Goal: Obtain resource: Download file/media

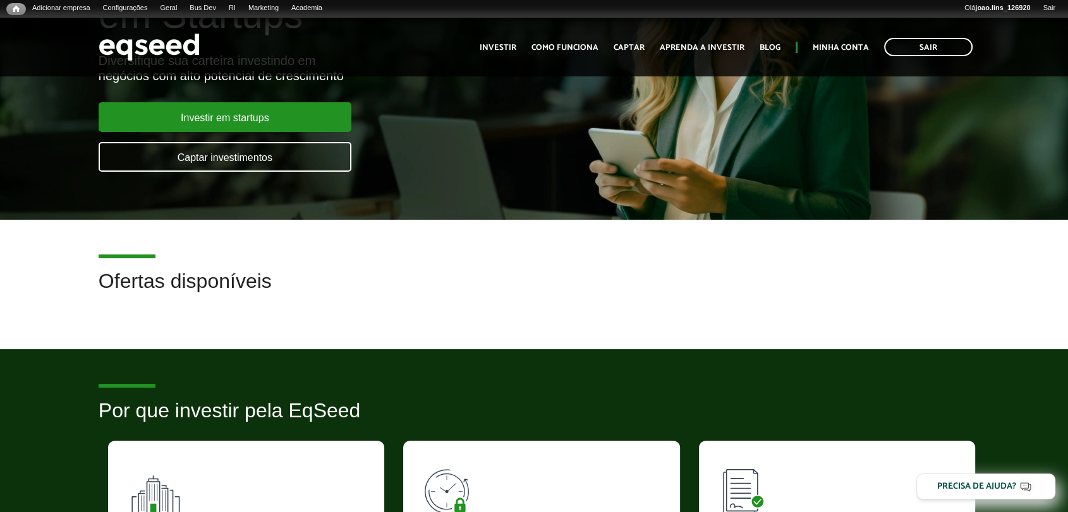
scroll to position [210, 0]
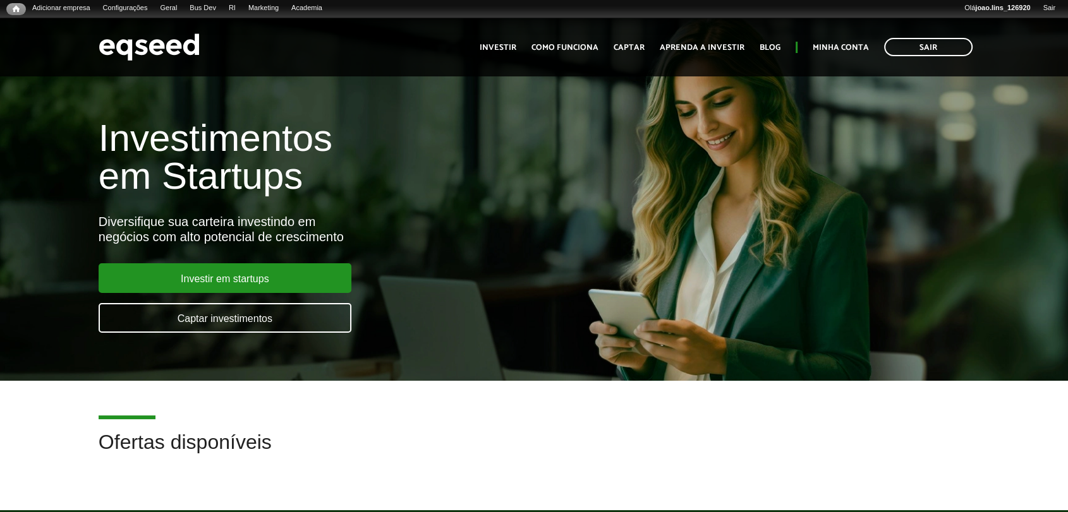
scroll to position [281, 0]
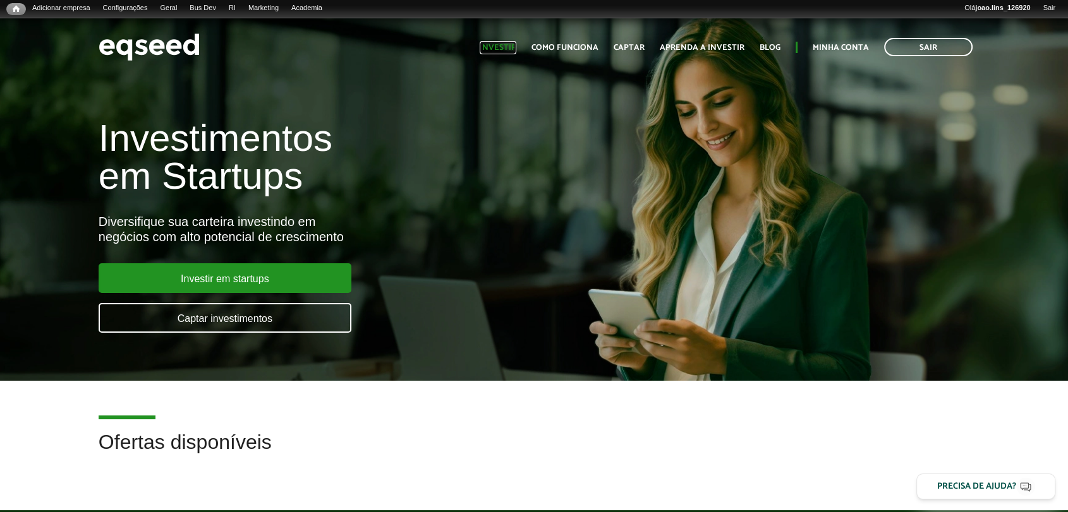
click at [504, 46] on link "Investir" at bounding box center [498, 48] width 37 height 8
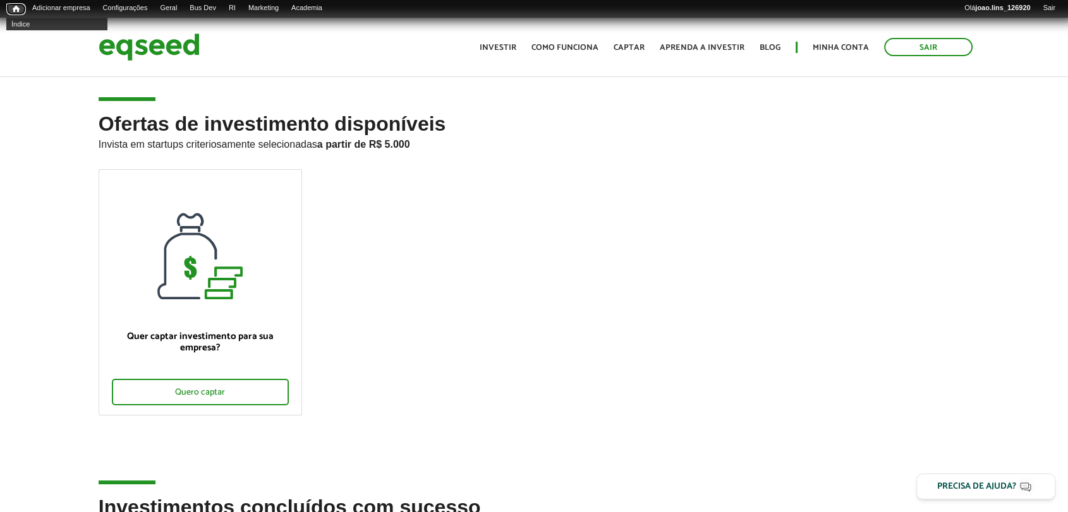
click at [14, 9] on span "Início" at bounding box center [16, 8] width 7 height 9
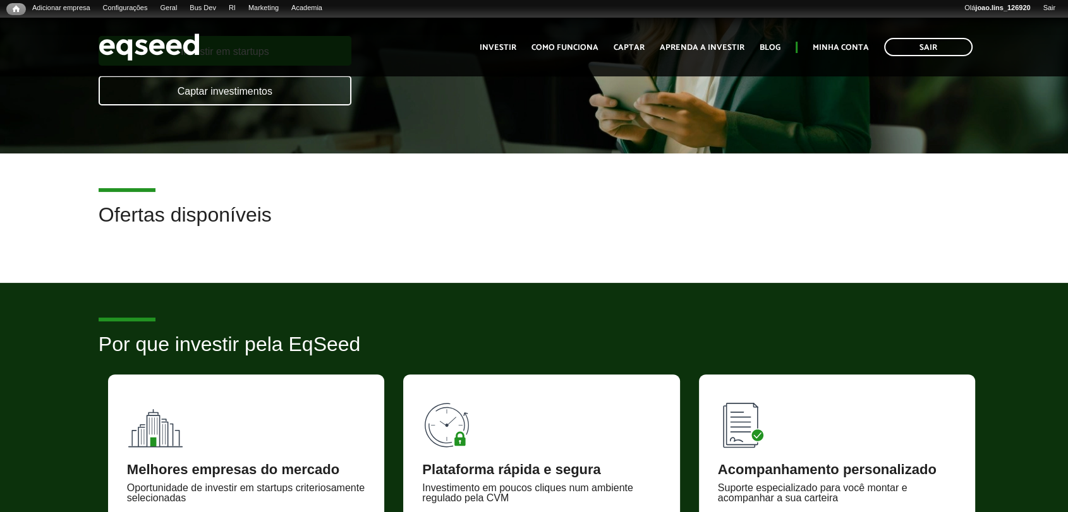
scroll to position [281, 0]
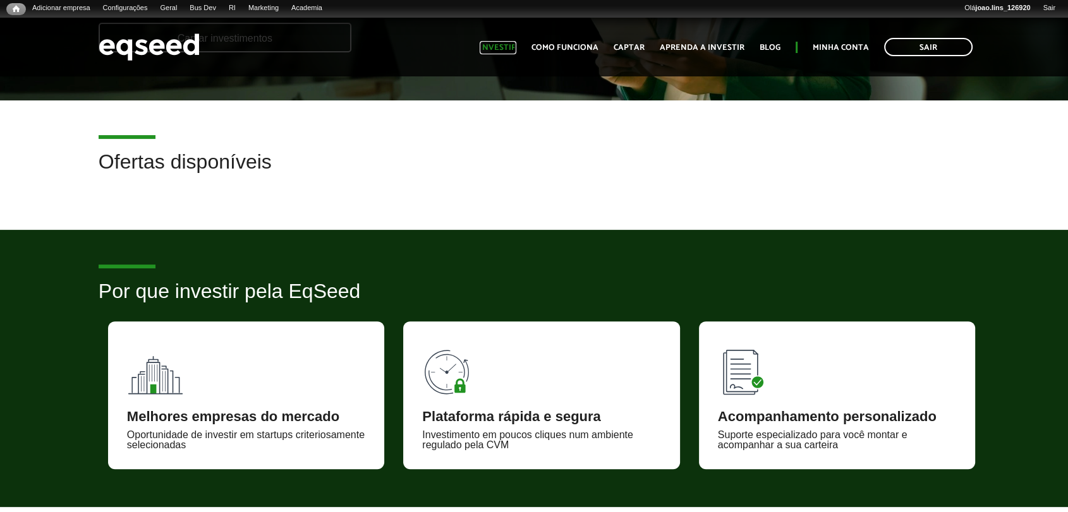
click at [509, 44] on link "Investir" at bounding box center [498, 48] width 37 height 8
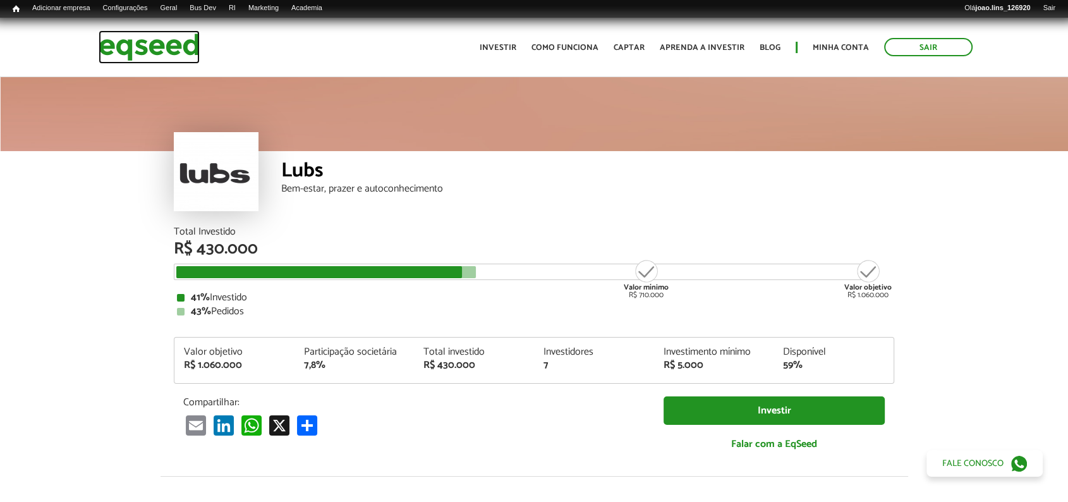
click at [151, 46] on img at bounding box center [149, 46] width 101 height 33
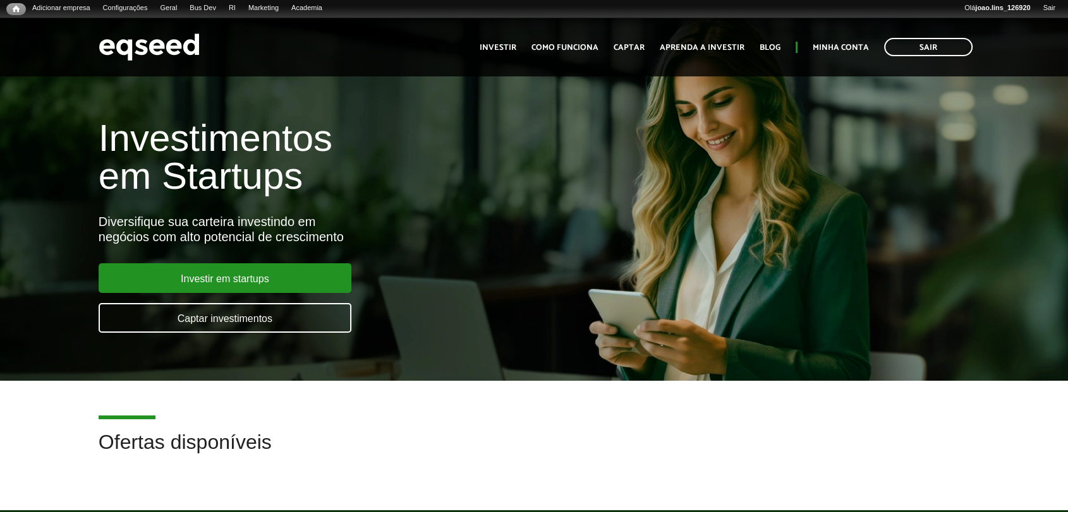
scroll to position [140, 0]
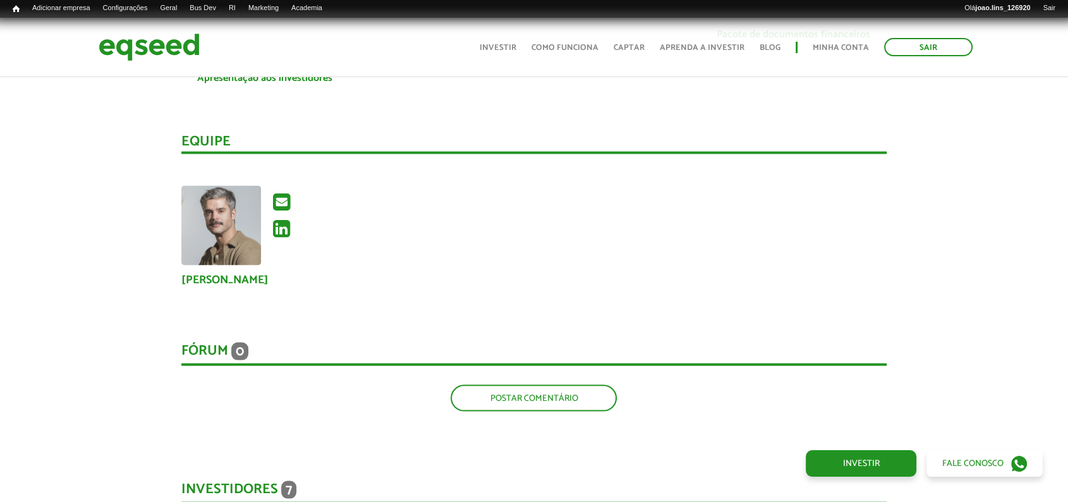
scroll to position [2597, 0]
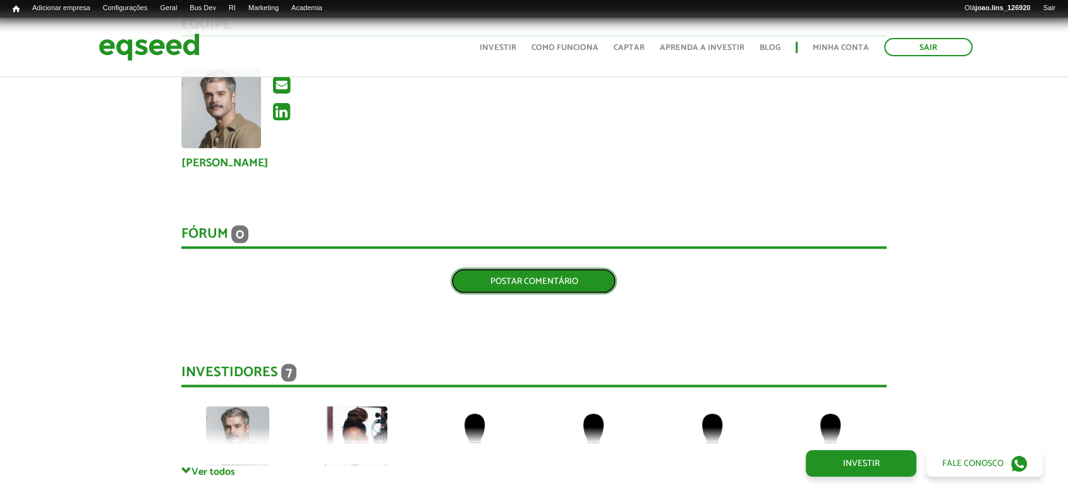
click at [534, 268] on link "Postar comentário" at bounding box center [533, 281] width 166 height 27
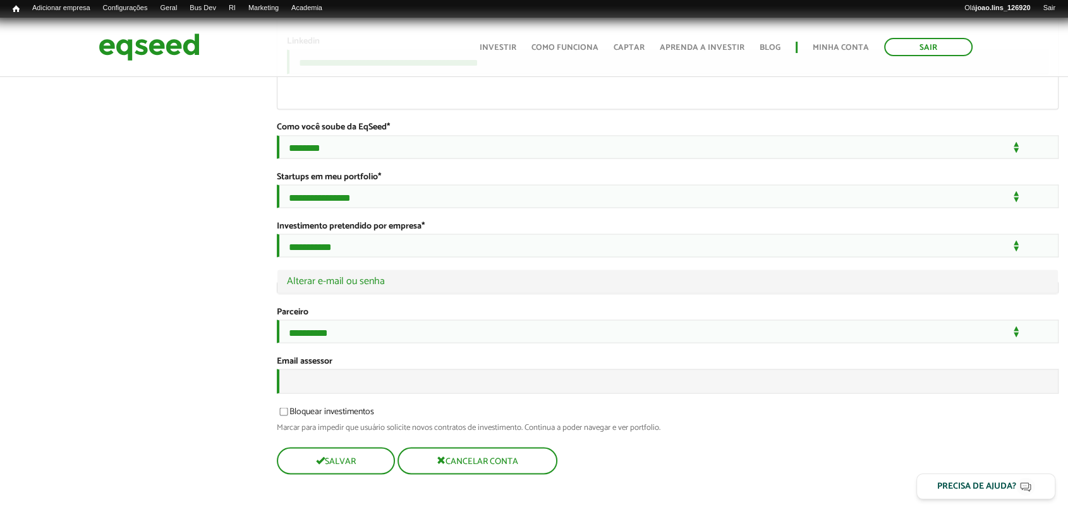
scroll to position [2417, 0]
click at [333, 470] on button "Salvar" at bounding box center [335, 461] width 116 height 25
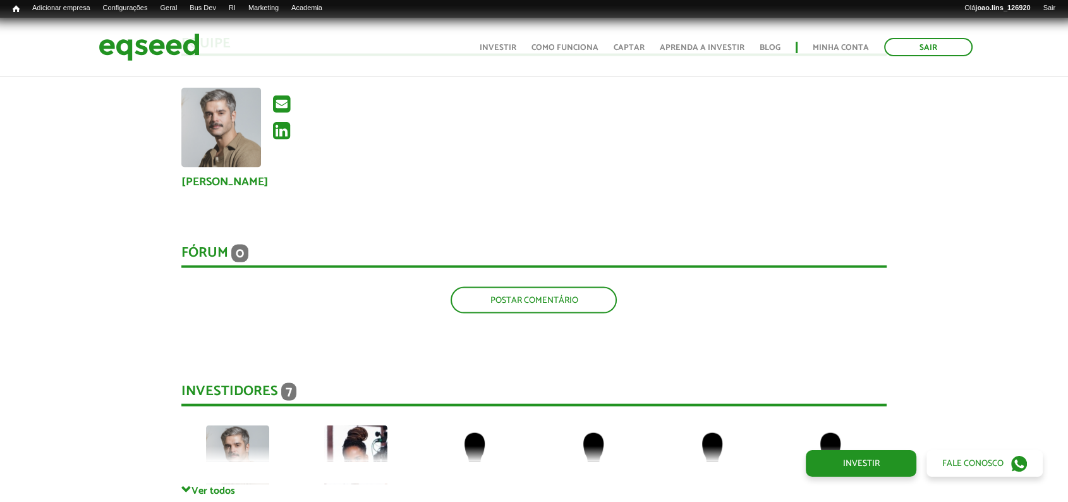
scroll to position [2597, 0]
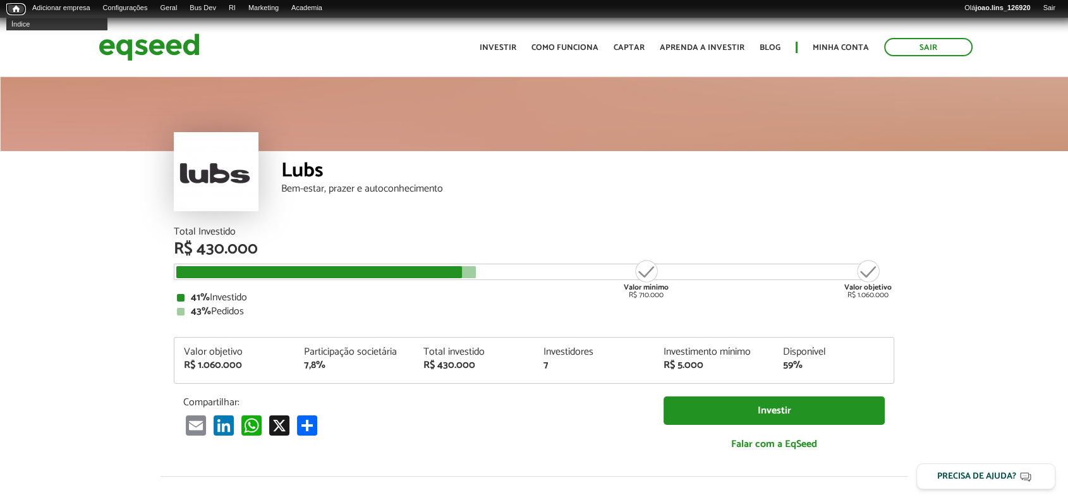
click at [18, 11] on span "Início" at bounding box center [16, 8] width 7 height 9
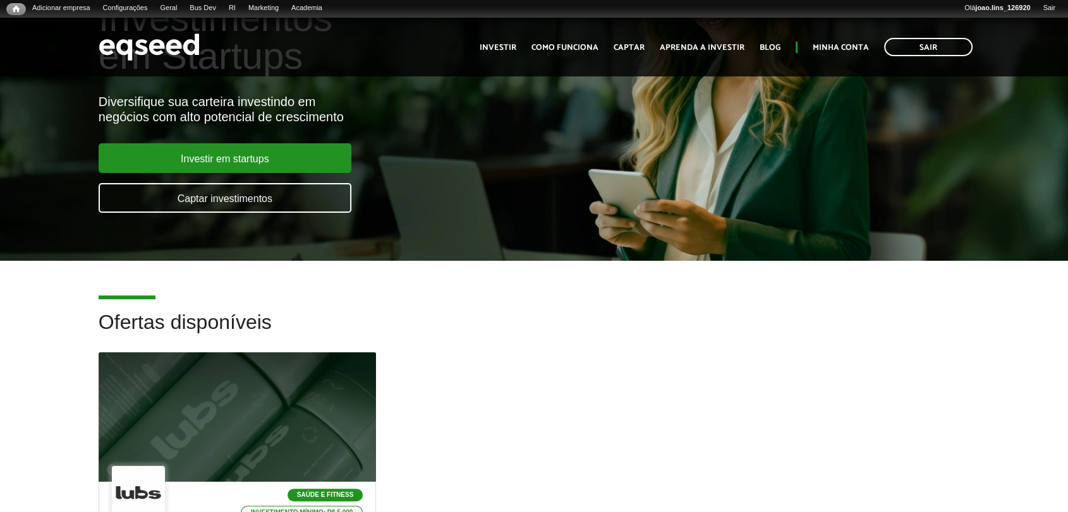
scroll to position [210, 0]
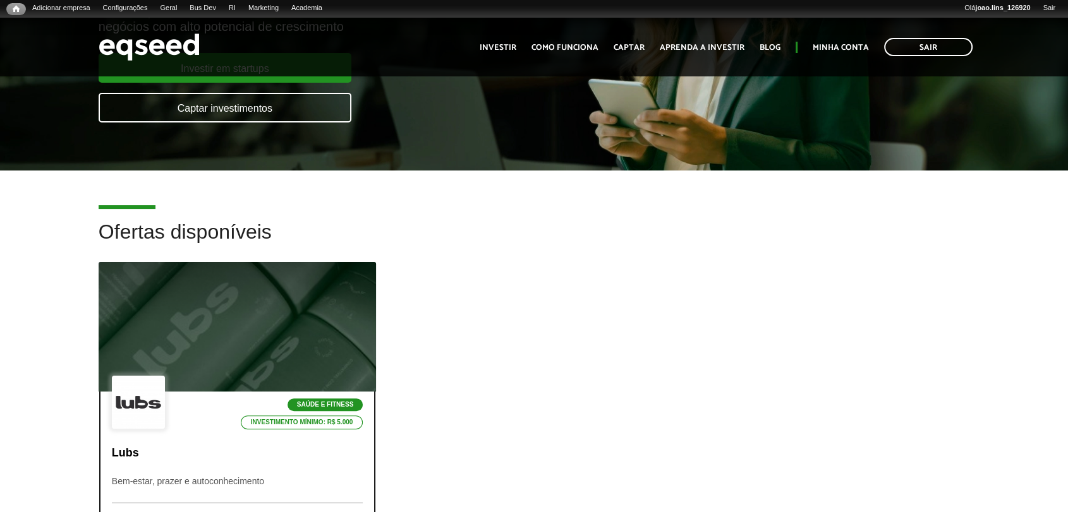
click at [201, 334] on div at bounding box center [237, 327] width 333 height 155
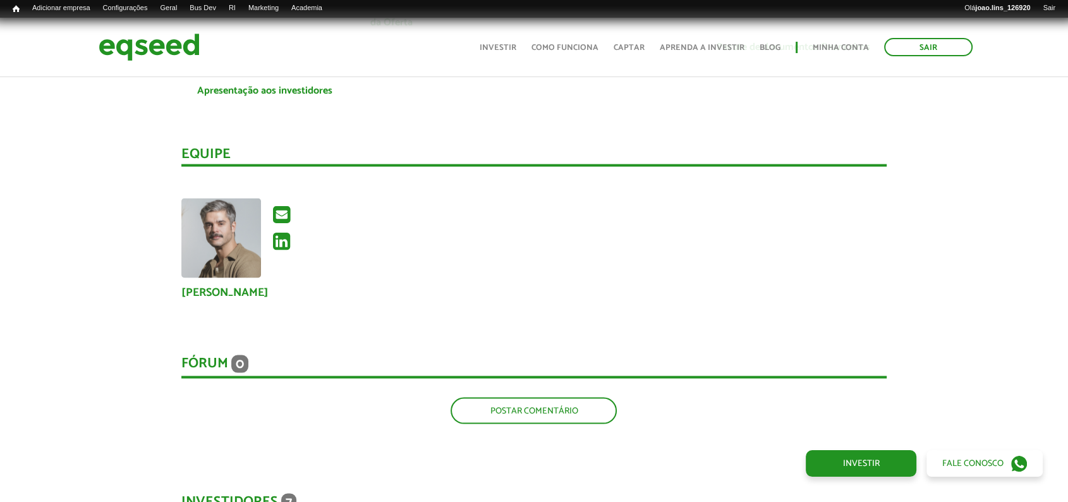
scroll to position [2597, 0]
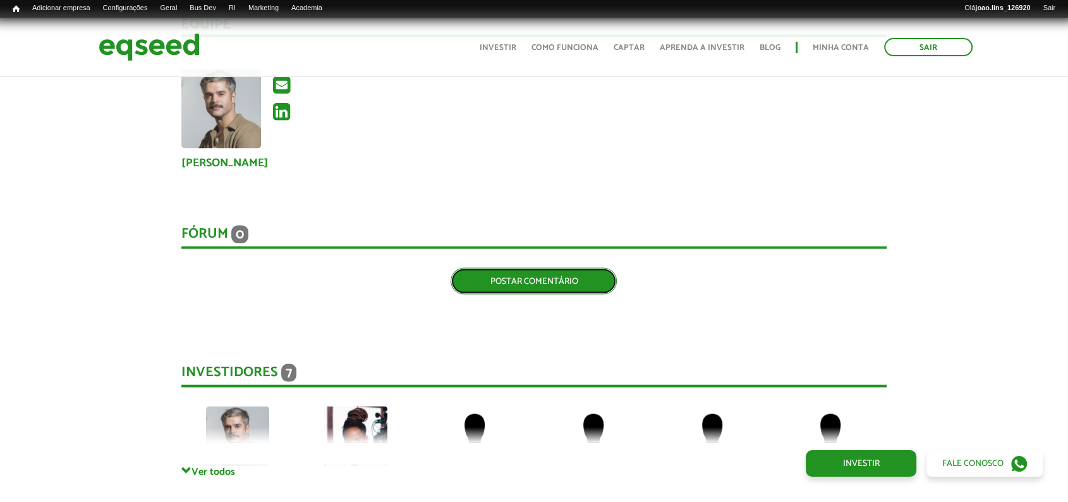
click at [503, 268] on link "Postar comentário" at bounding box center [533, 281] width 166 height 27
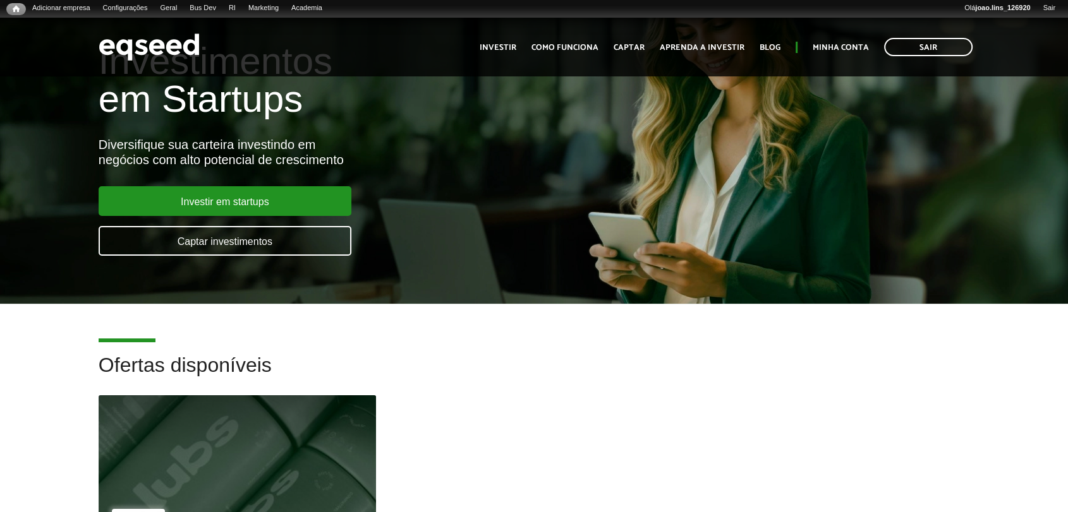
scroll to position [210, 0]
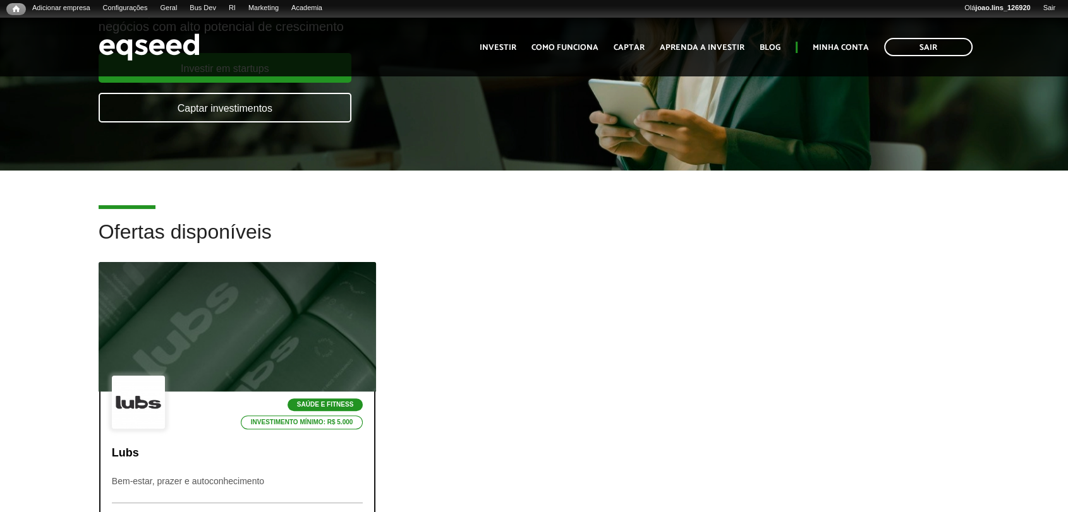
click at [227, 294] on div at bounding box center [237, 327] width 333 height 155
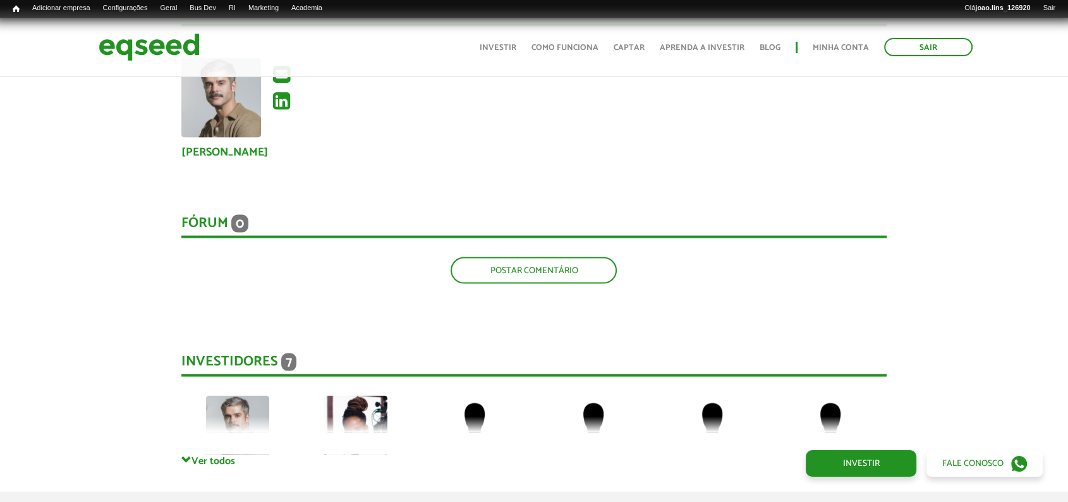
scroll to position [2667, 0]
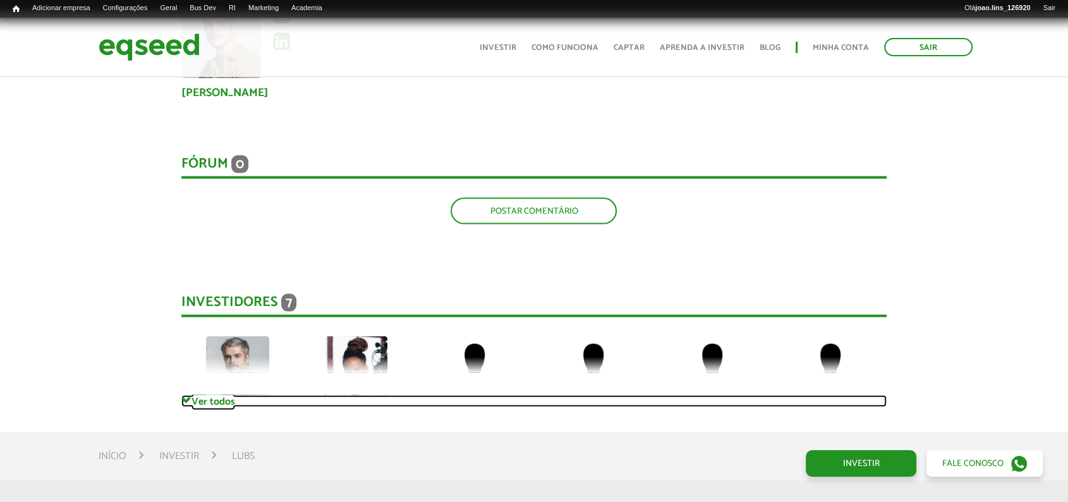
click at [215, 395] on link "Ver todos" at bounding box center [534, 401] width 706 height 12
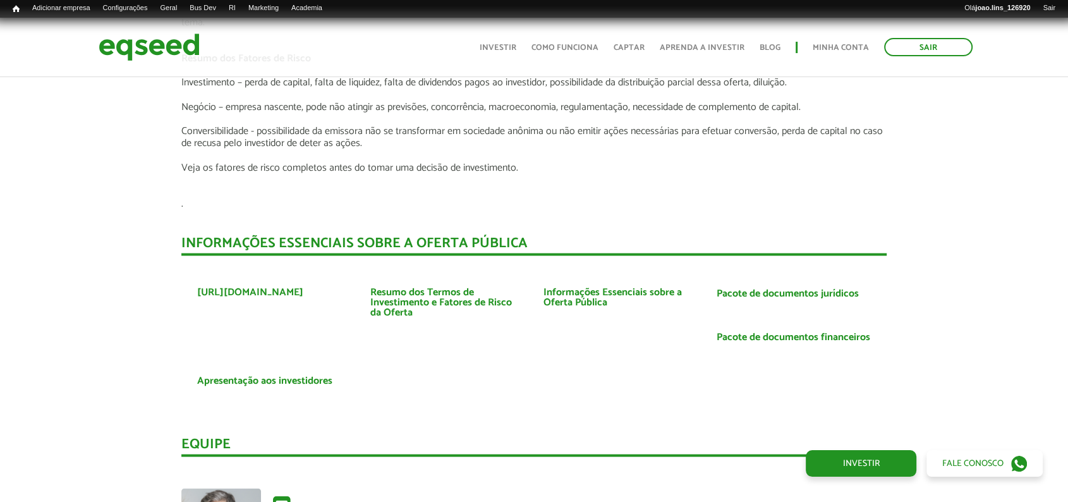
scroll to position [2106, 0]
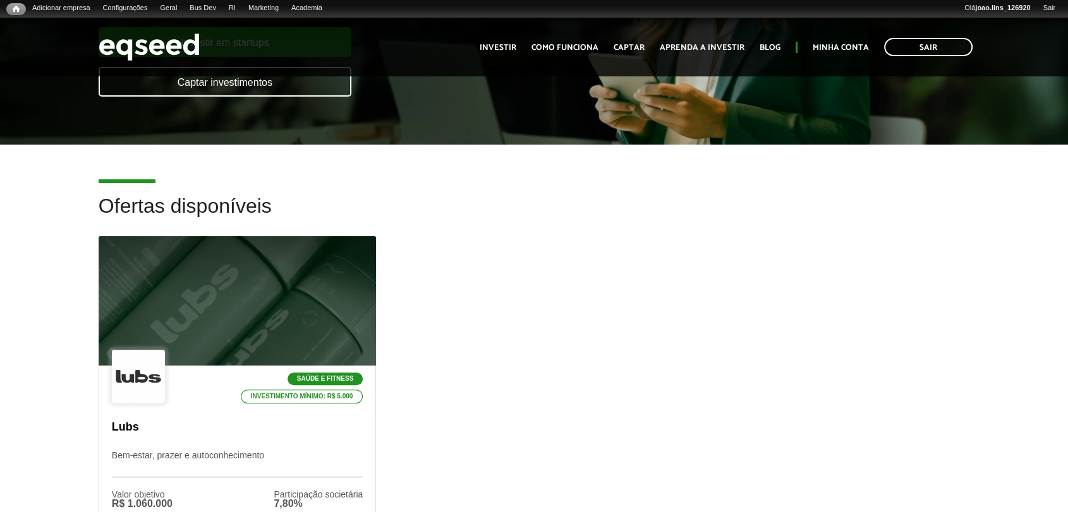
scroll to position [281, 0]
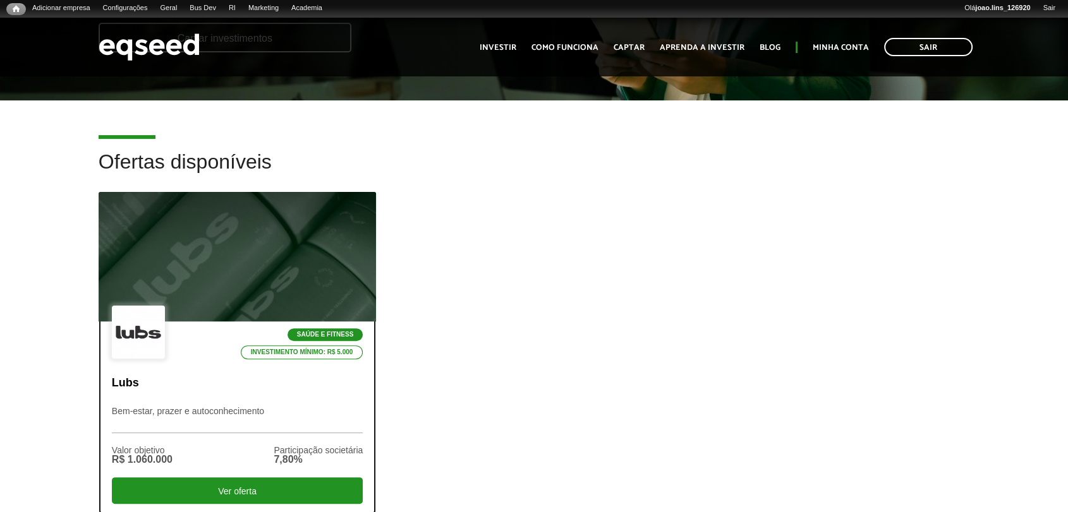
click at [206, 273] on div at bounding box center [237, 256] width 333 height 155
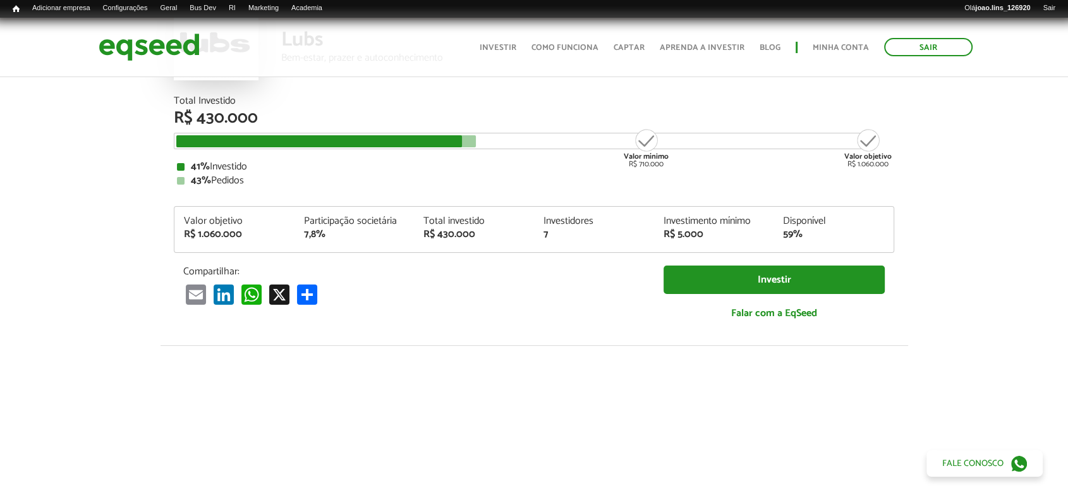
scroll to position [70, 0]
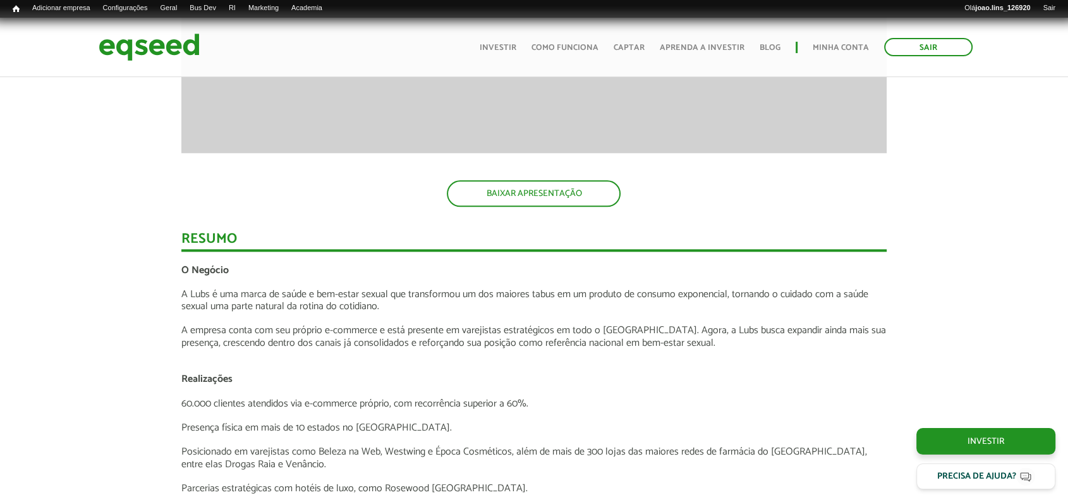
scroll to position [1264, 0]
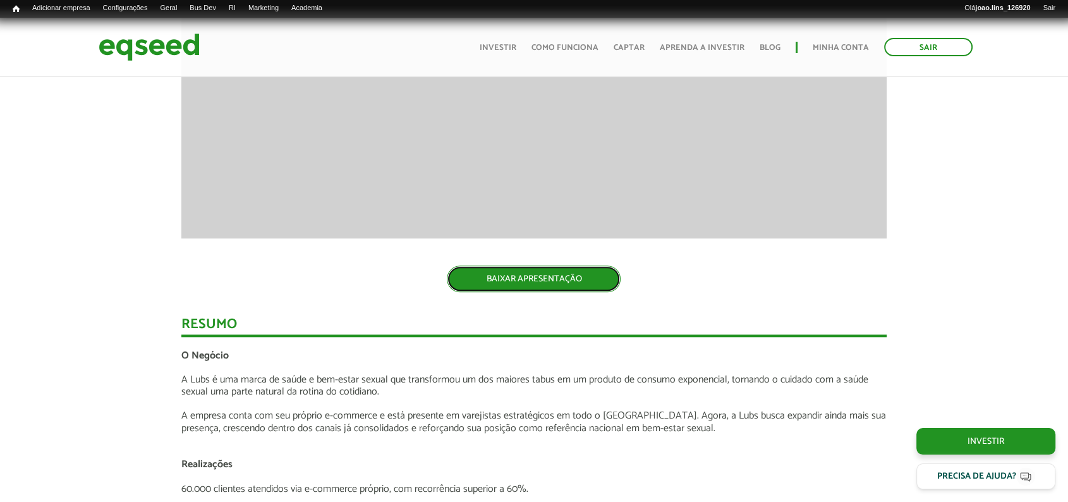
click at [509, 275] on link "BAIXAR APRESENTAÇÃO" at bounding box center [534, 278] width 174 height 27
